Goal: Task Accomplishment & Management: Manage account settings

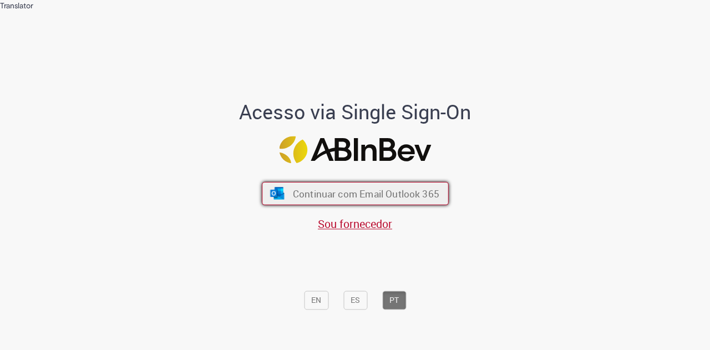
click at [393, 182] on button "Continuar com Email Outlook 365" at bounding box center [355, 193] width 187 height 23
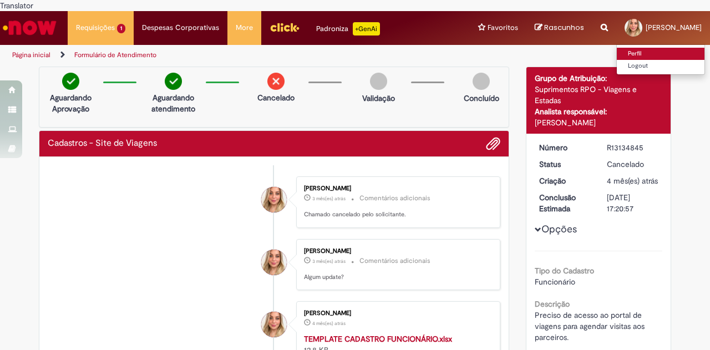
click at [617, 48] on link "Perfil" at bounding box center [661, 54] width 88 height 12
